Goal: Communication & Community: Answer question/provide support

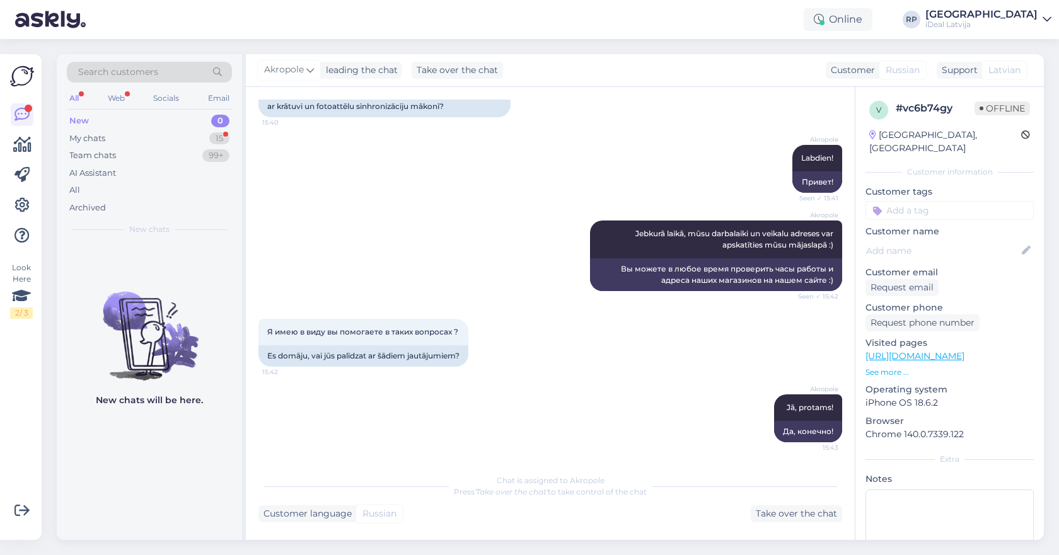
scroll to position [131, 0]
click at [159, 137] on div "My chats 15" at bounding box center [149, 139] width 165 height 18
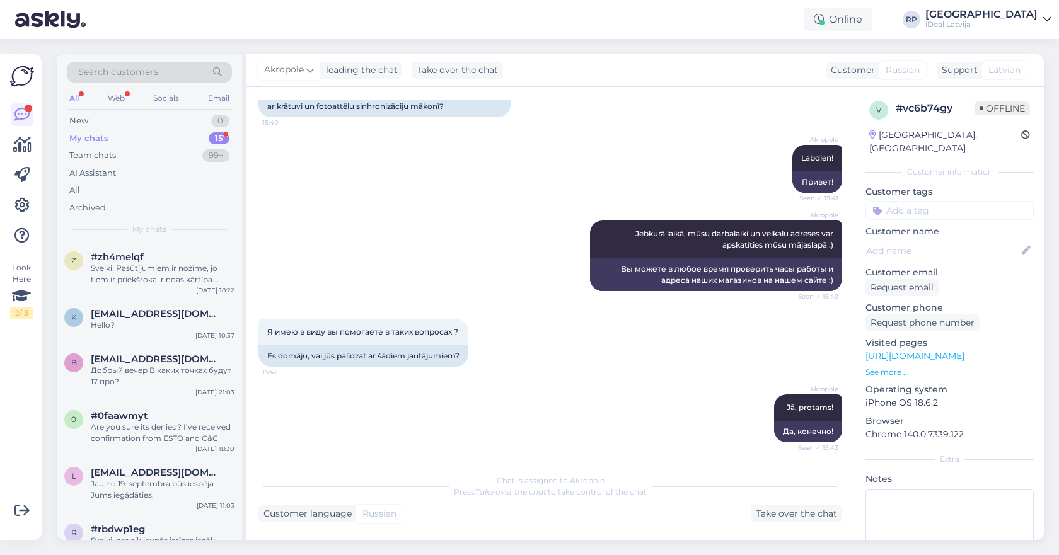
scroll to position [634, 0]
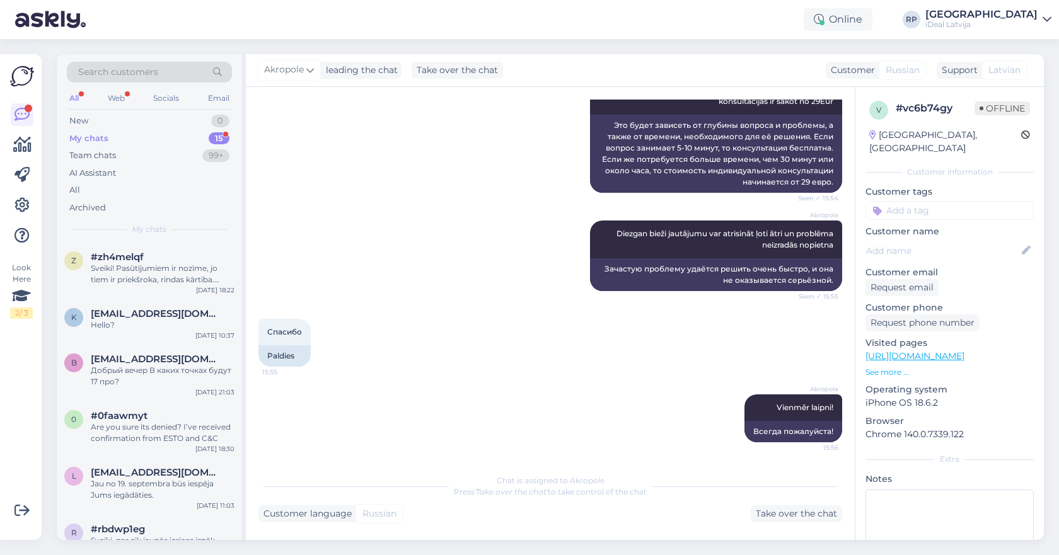
click at [205, 135] on div "My chats 15" at bounding box center [149, 139] width 165 height 18
click at [189, 125] on div "New 0" at bounding box center [149, 121] width 165 height 18
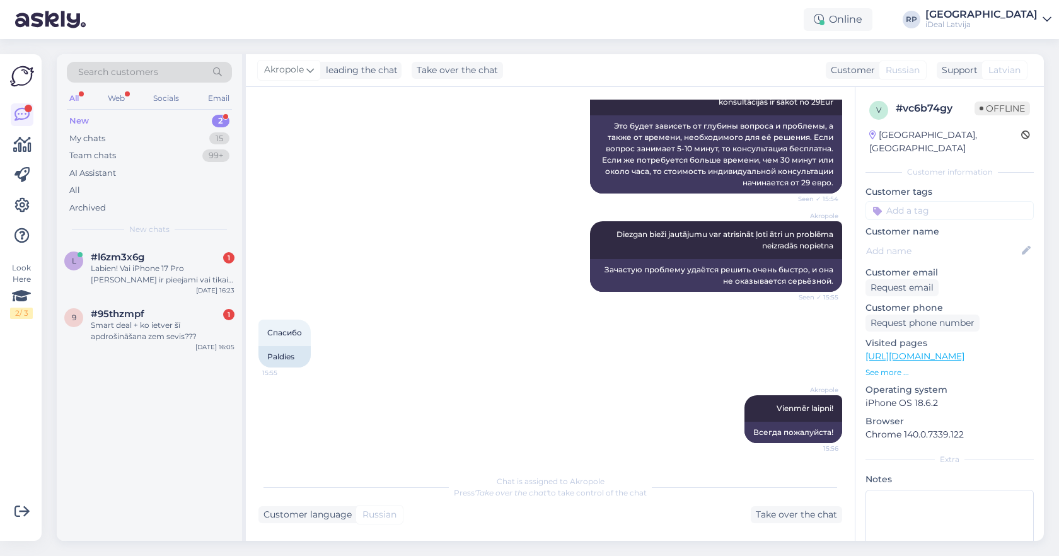
scroll to position [0, 0]
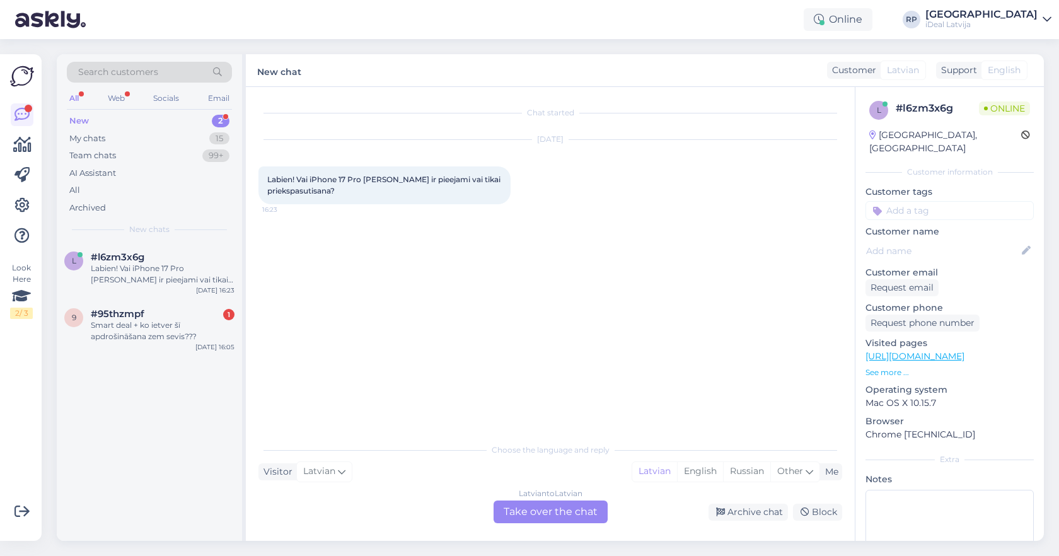
click at [533, 514] on div "Latvian to Latvian Take over the chat" at bounding box center [550, 511] width 114 height 23
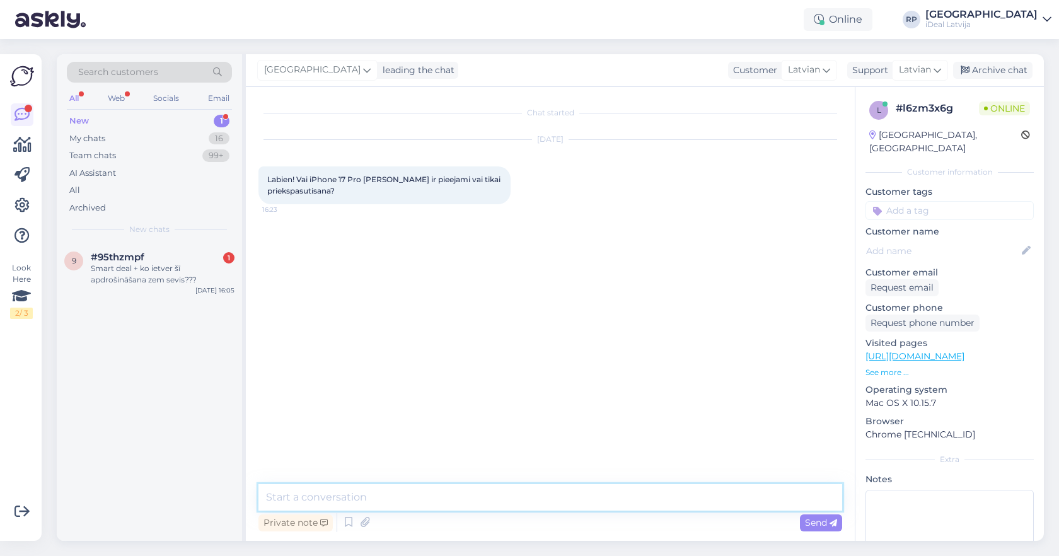
click at [510, 490] on textarea at bounding box center [550, 497] width 584 height 26
type textarea "Sveiki, uz doto brīdi tikai priekšpasūtīšana."
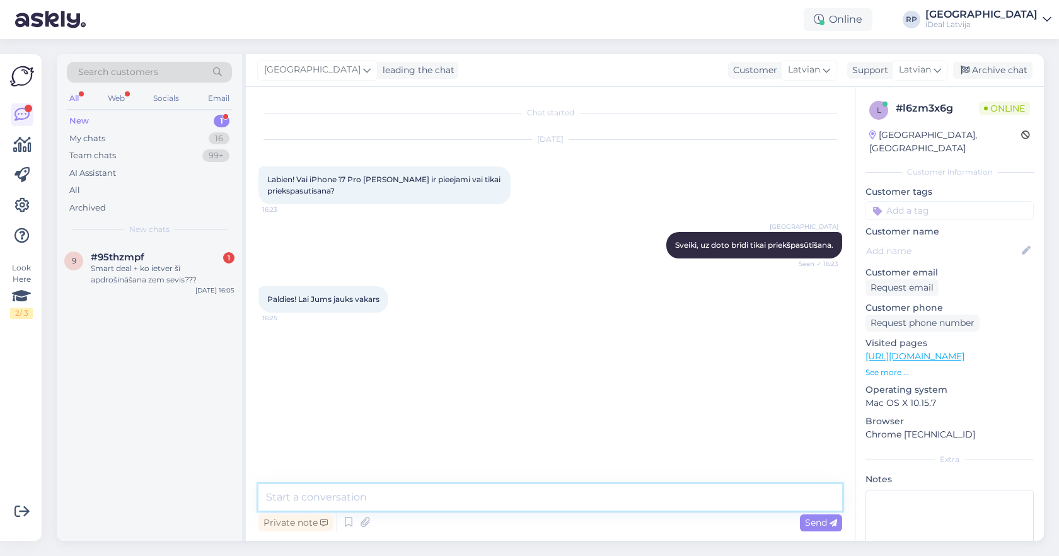
click at [470, 501] on textarea at bounding box center [550, 497] width 584 height 26
type textarea "Jums tāpat !"
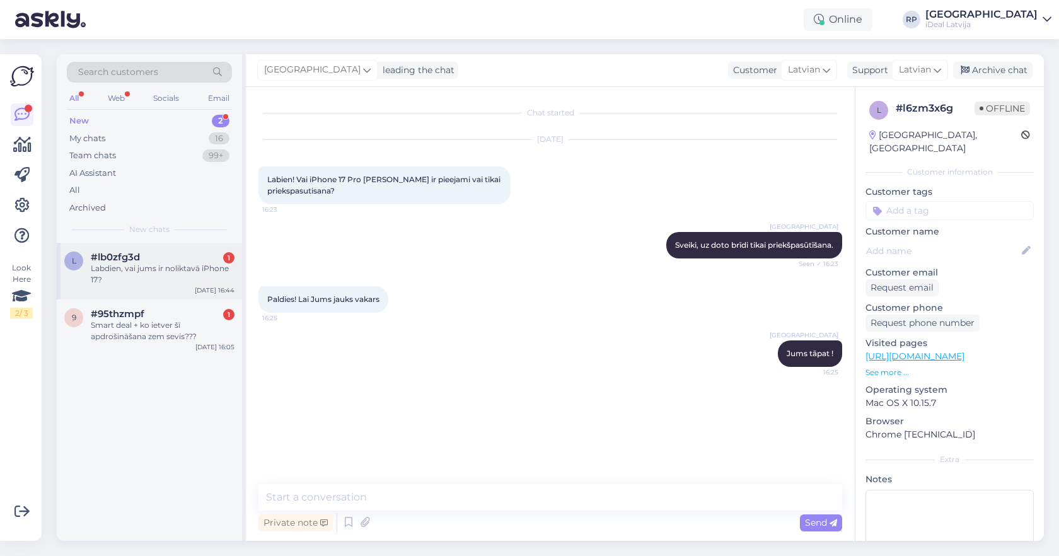
click at [141, 274] on div "Labdien, vai jums ir noliktavā iPhone 17?" at bounding box center [163, 274] width 144 height 23
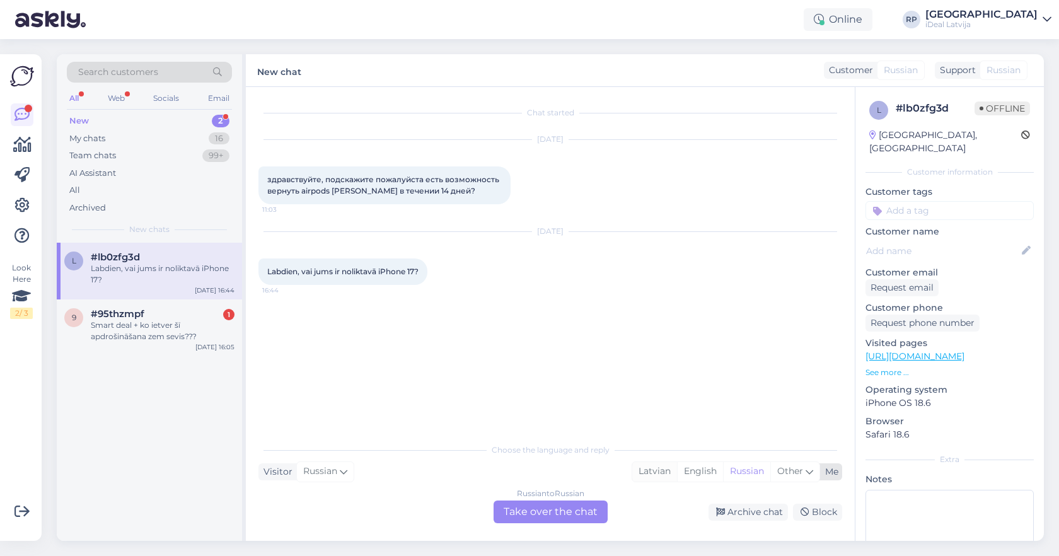
click at [641, 478] on div "Latvian" at bounding box center [654, 471] width 45 height 19
click at [310, 470] on span "Russian" at bounding box center [320, 471] width 34 height 14
type input "LA"
click at [304, 429] on link "Latvian" at bounding box center [327, 439] width 139 height 20
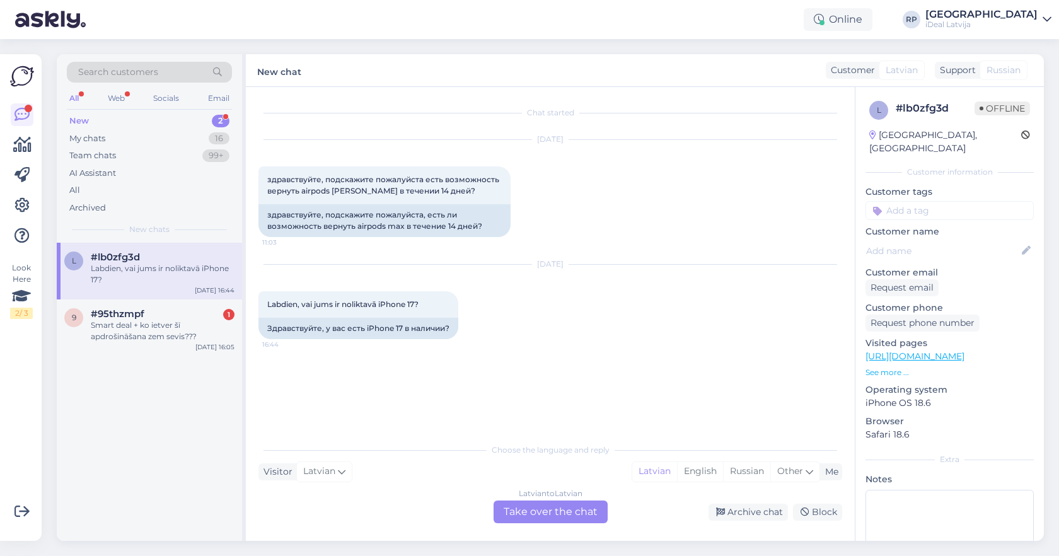
click at [511, 512] on div "Latvian to Latvian Take over the chat" at bounding box center [550, 511] width 114 height 23
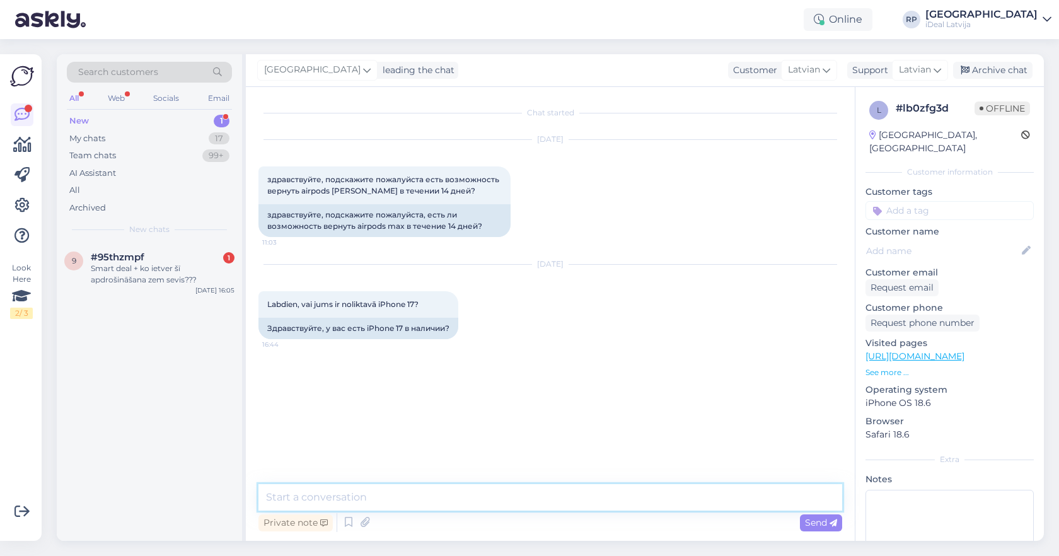
click at [512, 506] on textarea at bounding box center [550, 497] width 584 height 26
drag, startPoint x: 451, startPoint y: 496, endPoint x: 391, endPoint y: 496, distance: 59.9
click at [391, 496] on textarea "Sveiki! [GEOGRAPHIC_DATA] ir brīvs 17 256GB" at bounding box center [550, 497] width 584 height 26
paste textarea "Mist Blue"
type textarea "Sveiki! [GEOGRAPHIC_DATA] ir brīvs 17 256GB Mist Blue"
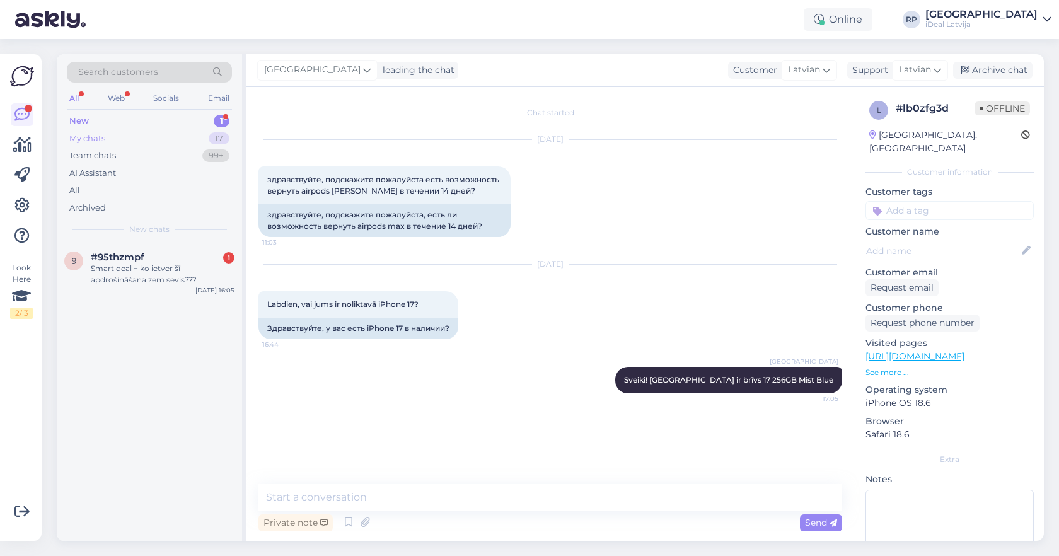
click at [97, 142] on div "My chats" at bounding box center [87, 138] width 36 height 13
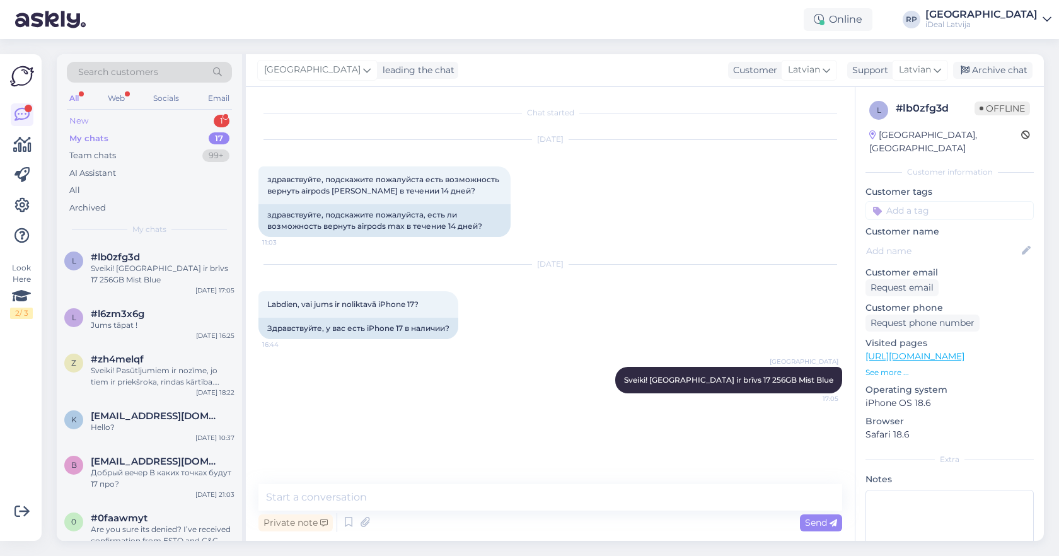
click at [95, 121] on div "New 1" at bounding box center [149, 121] width 165 height 18
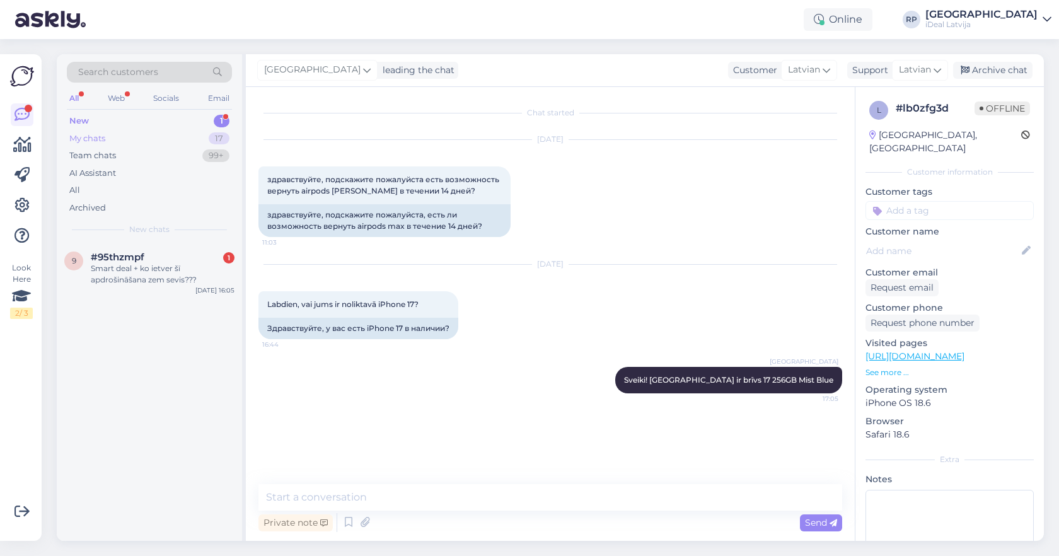
click at [122, 132] on div "My chats 17" at bounding box center [149, 139] width 165 height 18
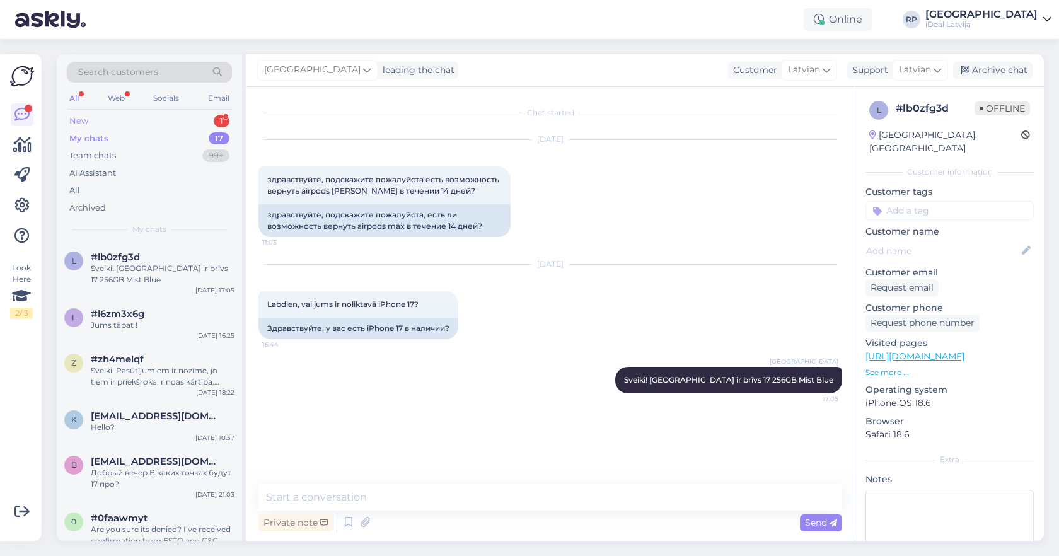
click at [161, 127] on div "New 1" at bounding box center [149, 121] width 165 height 18
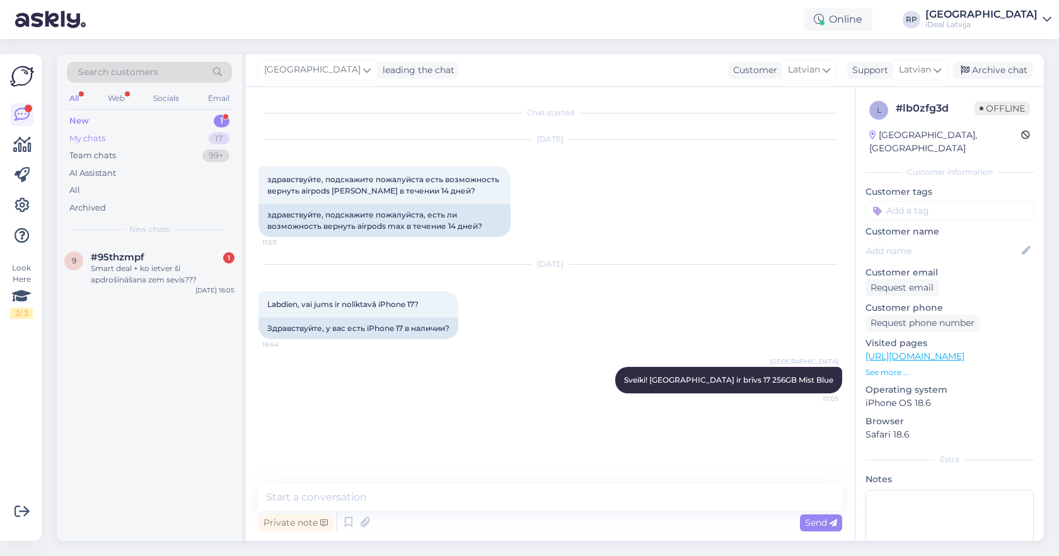
click at [161, 137] on div "My chats 17" at bounding box center [149, 139] width 165 height 18
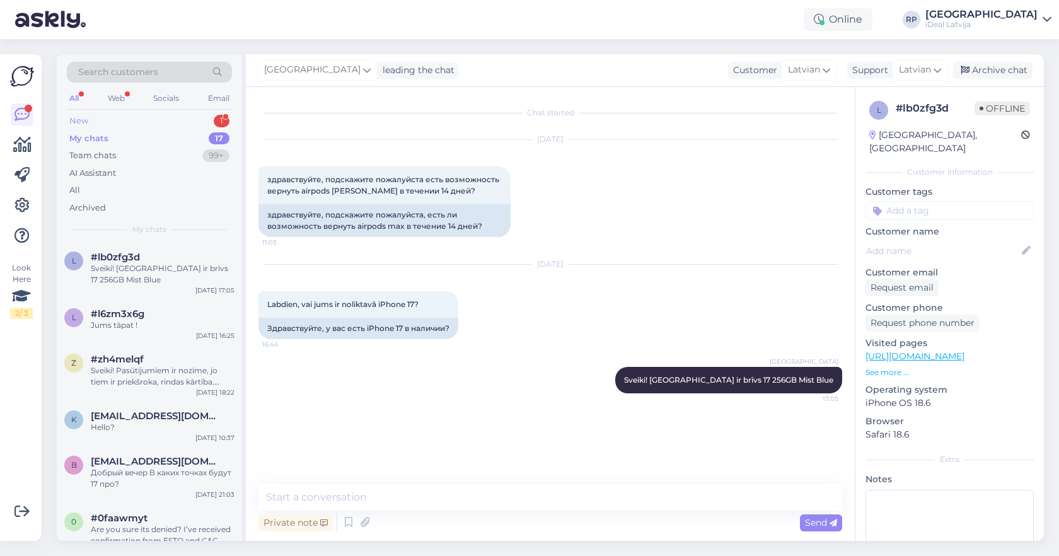
click at [197, 116] on div "New 1" at bounding box center [149, 121] width 165 height 18
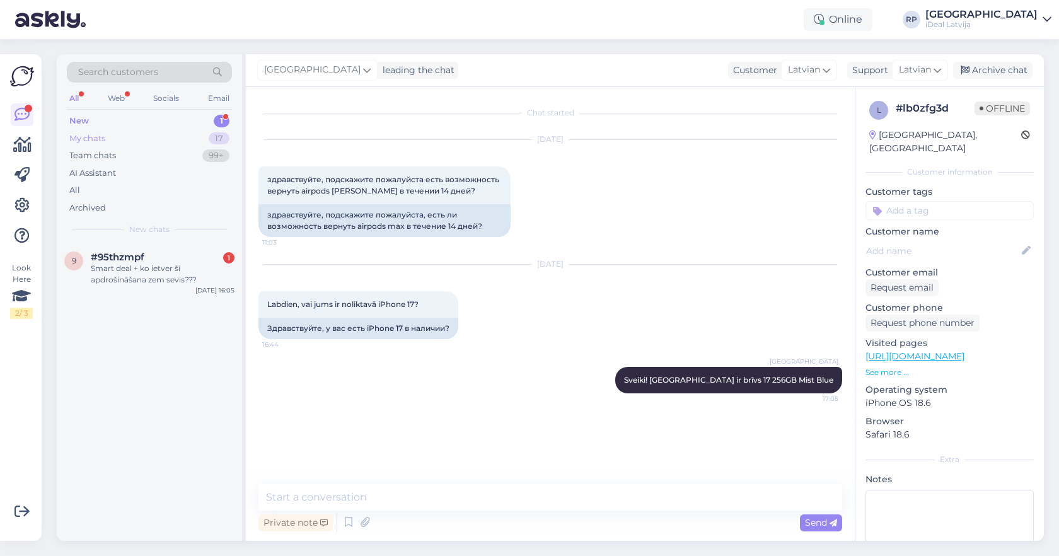
click at [189, 134] on div "My chats 17" at bounding box center [149, 139] width 165 height 18
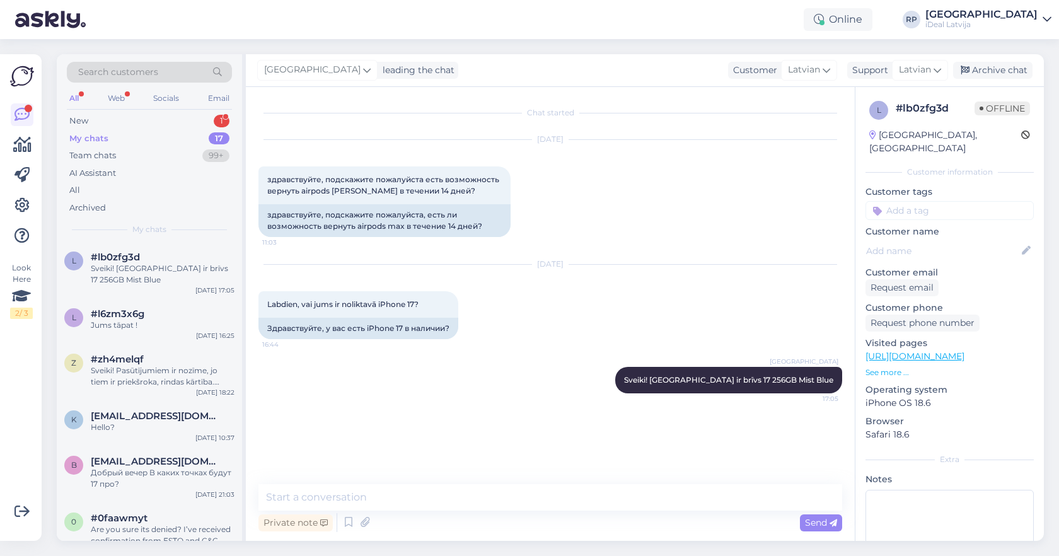
click at [535, 3] on div "Online RP [GEOGRAPHIC_DATA] iDeal [GEOGRAPHIC_DATA]" at bounding box center [529, 19] width 1059 height 39
click at [188, 136] on div "My chats 17" at bounding box center [149, 139] width 165 height 18
